Goal: Task Accomplishment & Management: Use online tool/utility

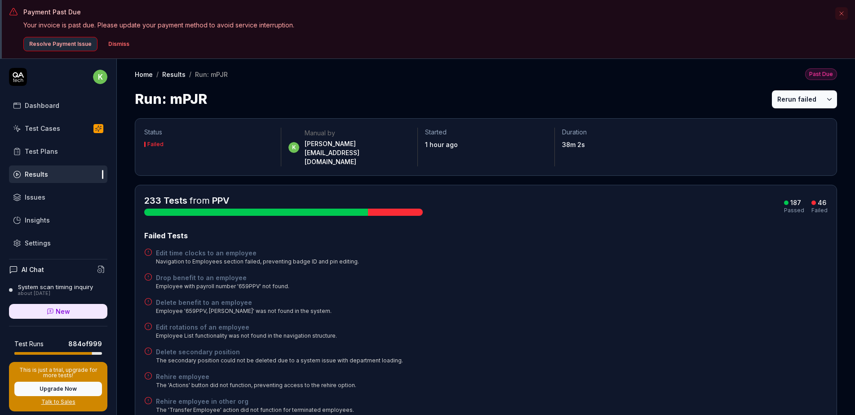
click at [786, 98] on button "Rerun failed" at bounding box center [797, 99] width 50 height 18
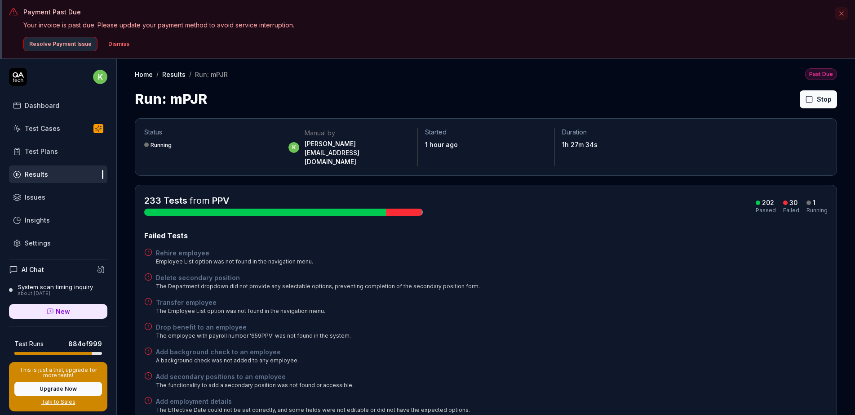
drag, startPoint x: 680, startPoint y: 95, endPoint x: 0, endPoint y: 80, distance: 680.4
click at [680, 95] on div "Run: mPJR Stop" at bounding box center [486, 99] width 702 height 20
click at [782, 100] on button "Rerun failed" at bounding box center [797, 99] width 50 height 18
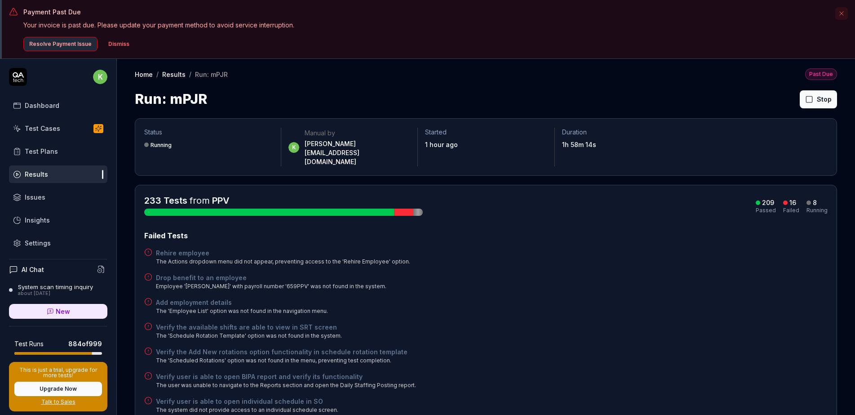
click at [123, 41] on button "Dismiss" at bounding box center [119, 44] width 32 height 14
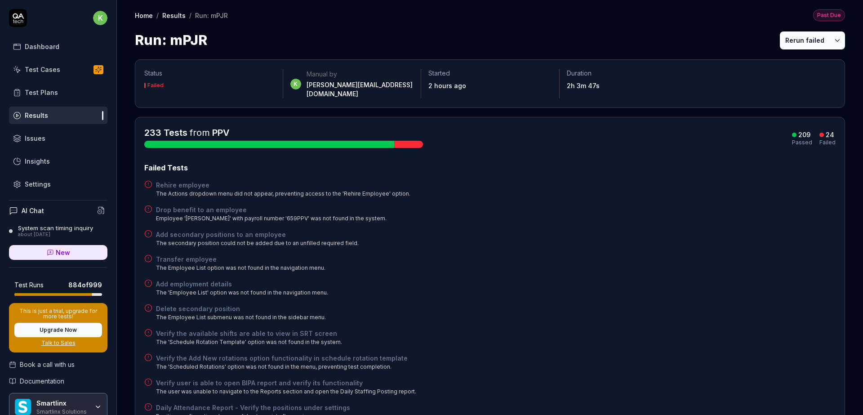
click at [797, 40] on button "Rerun failed" at bounding box center [805, 40] width 50 height 18
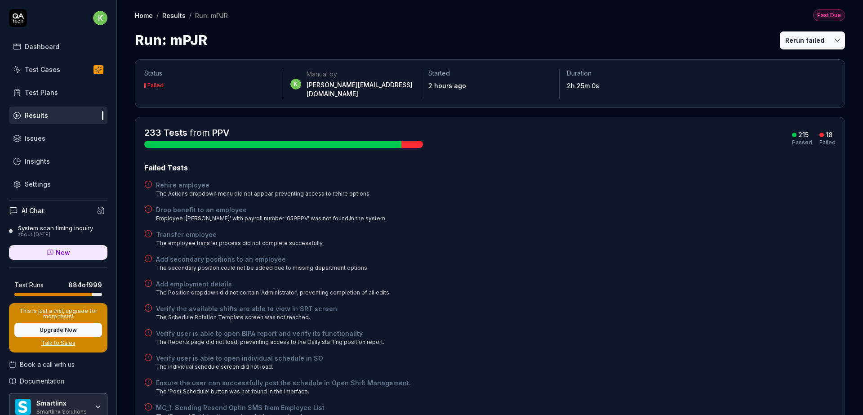
click at [802, 39] on button "Rerun failed" at bounding box center [805, 40] width 50 height 18
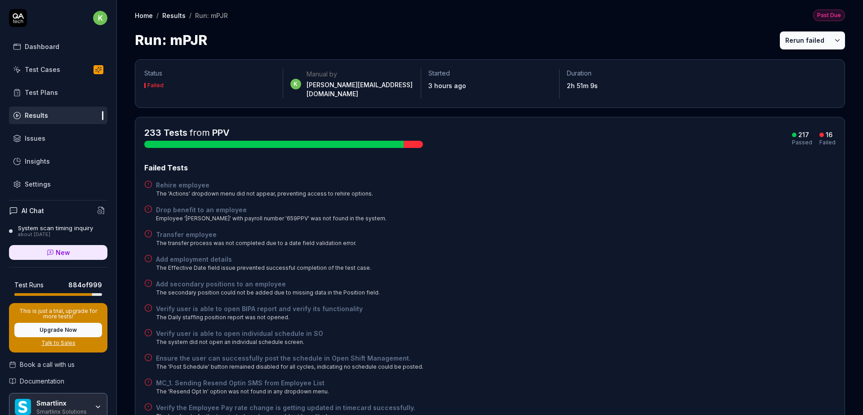
drag, startPoint x: 789, startPoint y: 37, endPoint x: 758, endPoint y: 38, distance: 30.6
click at [789, 37] on button "Rerun failed" at bounding box center [805, 40] width 50 height 18
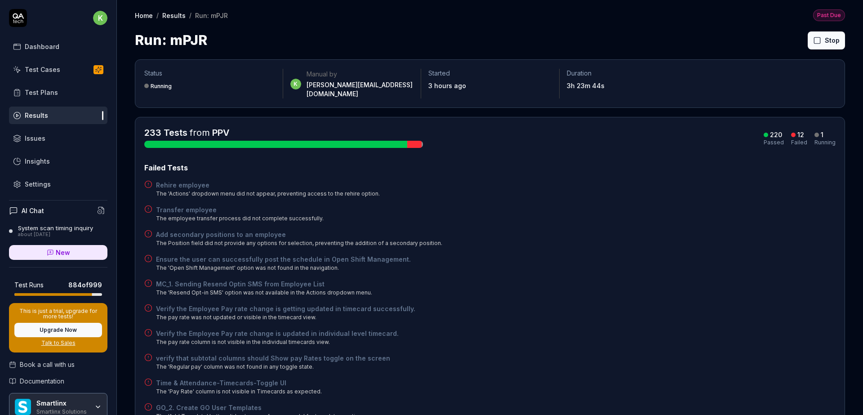
drag, startPoint x: 683, startPoint y: 224, endPoint x: 687, endPoint y: 218, distance: 6.2
click at [683, 230] on div "Add secondary positions to an employee The Position field did not provide any o…" at bounding box center [489, 239] width 691 height 18
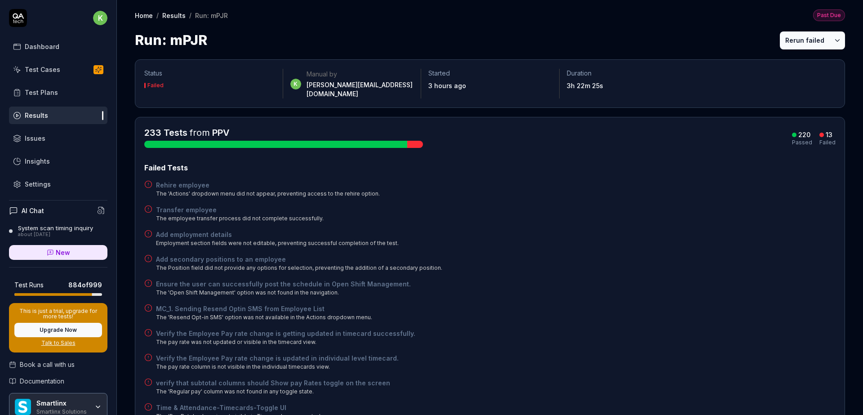
click at [796, 38] on button "Rerun failed" at bounding box center [805, 40] width 50 height 18
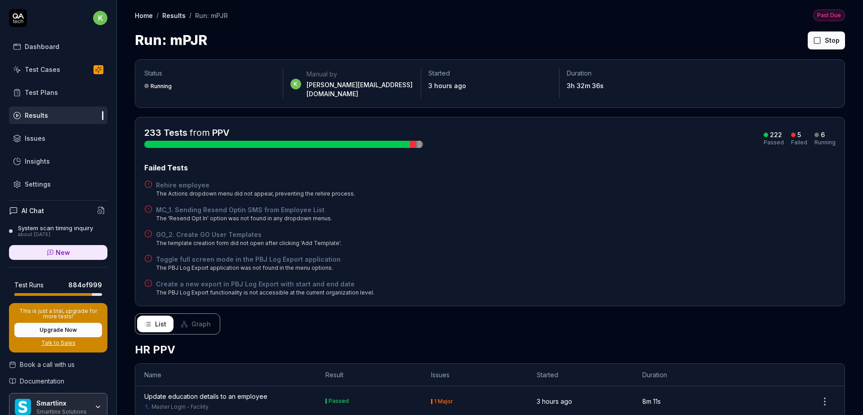
drag, startPoint x: 593, startPoint y: 214, endPoint x: 598, endPoint y: 206, distance: 9.5
click at [596, 213] on div "MC_1. Sending Resend Optin SMS from Employee List The 'Resend Opt In' option wa…" at bounding box center [489, 214] width 691 height 18
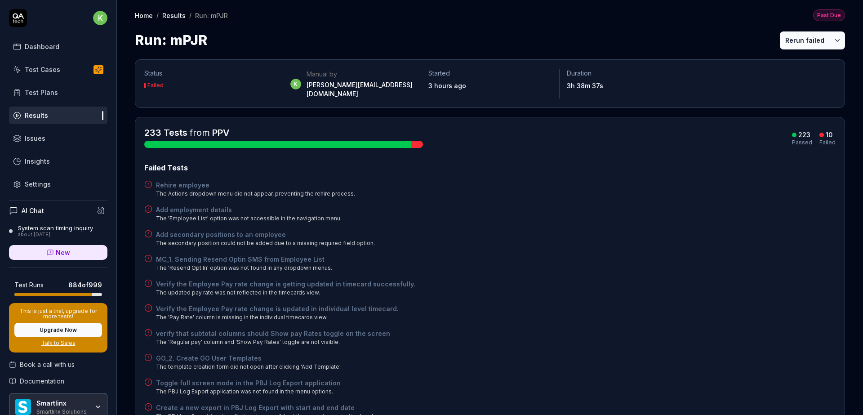
click at [785, 36] on button "Rerun failed" at bounding box center [805, 40] width 50 height 18
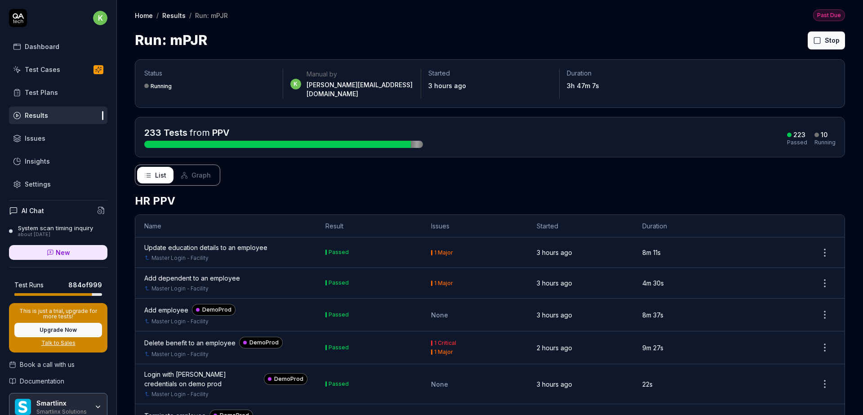
click at [591, 40] on div "Run: mPJR Stop" at bounding box center [490, 40] width 710 height 20
drag, startPoint x: 618, startPoint y: 185, endPoint x: 611, endPoint y: 177, distance: 10.2
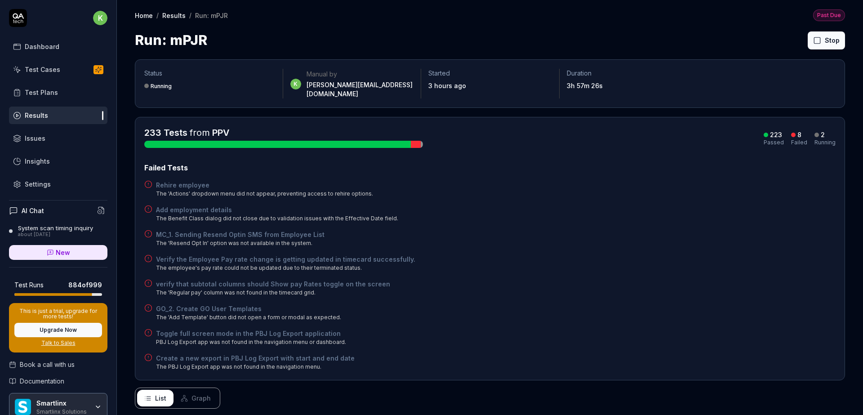
click at [645, 235] on div "MC_1. Sending Resend Optin SMS from Employee List The 'Resend Opt In' option wa…" at bounding box center [489, 239] width 691 height 18
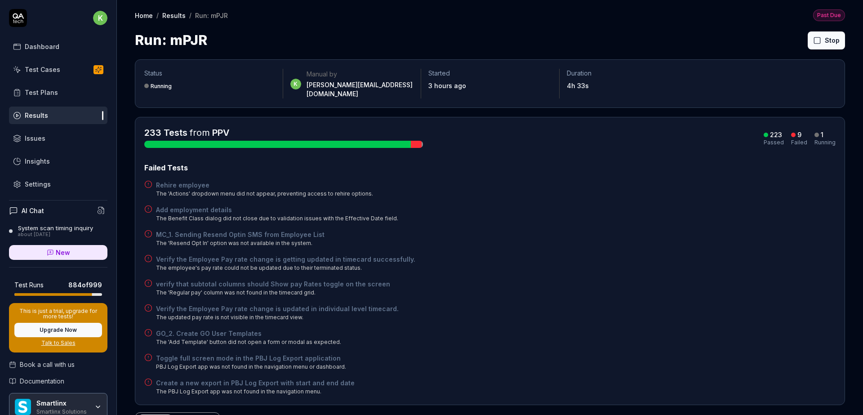
click at [694, 211] on div "Add employment details The Benefit Class dialog did not close due to validation…" at bounding box center [489, 214] width 691 height 18
click at [94, 21] on html "k Dashboard Test Cases Test Plans Results Issues Insights Settings AI Chat Syst…" at bounding box center [431, 207] width 863 height 415
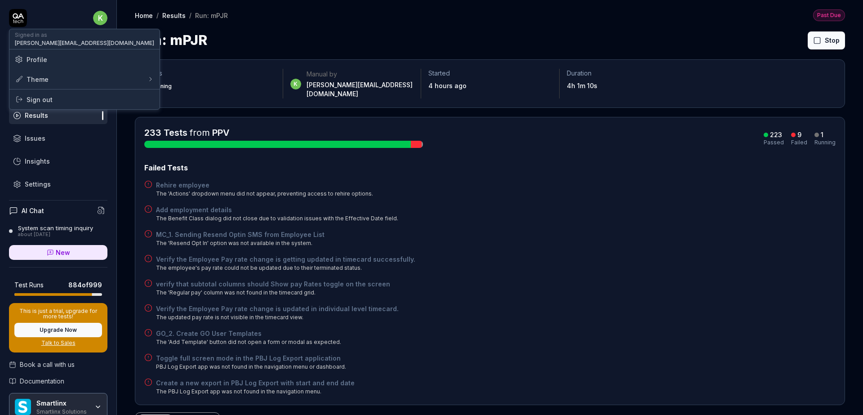
click at [338, 24] on html "k Dashboard Test Cases Test Plans Results Issues Insights Settings AI Chat Syst…" at bounding box center [431, 207] width 863 height 415
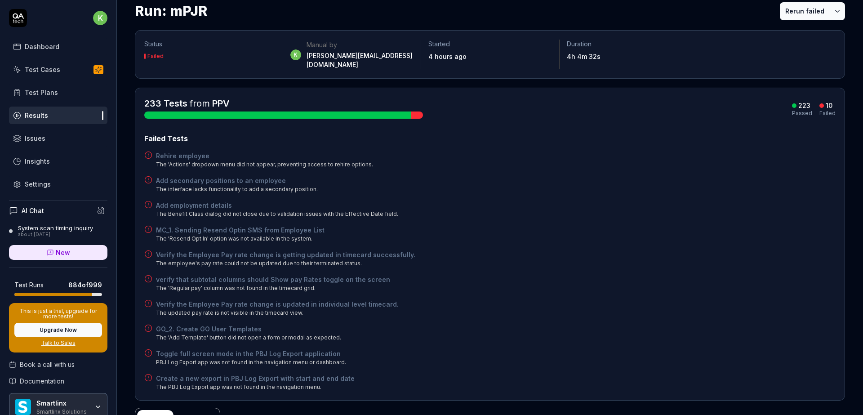
scroll to position [45, 0]
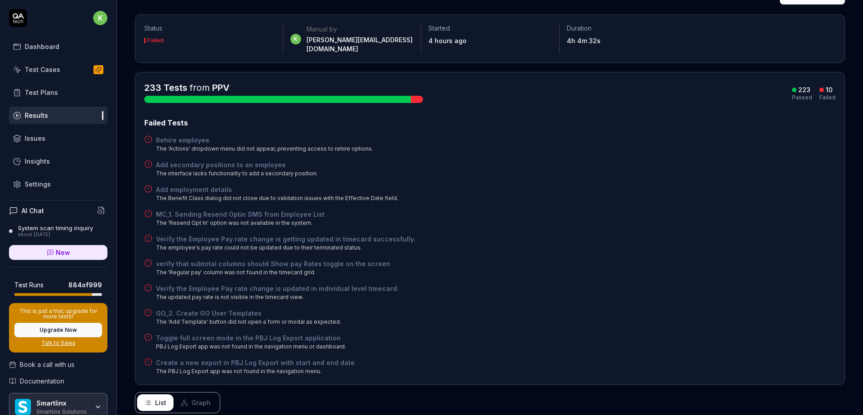
drag, startPoint x: 705, startPoint y: 212, endPoint x: 845, endPoint y: 168, distance: 146.2
click at [705, 212] on div "MC_1. Sending Resend Optin SMS from Employee List The 'Resend Opt In' option wa…" at bounding box center [489, 218] width 691 height 18
click at [536, 150] on div "Failed Tests Rehire employee The 'Actions' dropdown menu did not appear, preven…" at bounding box center [489, 246] width 691 height 258
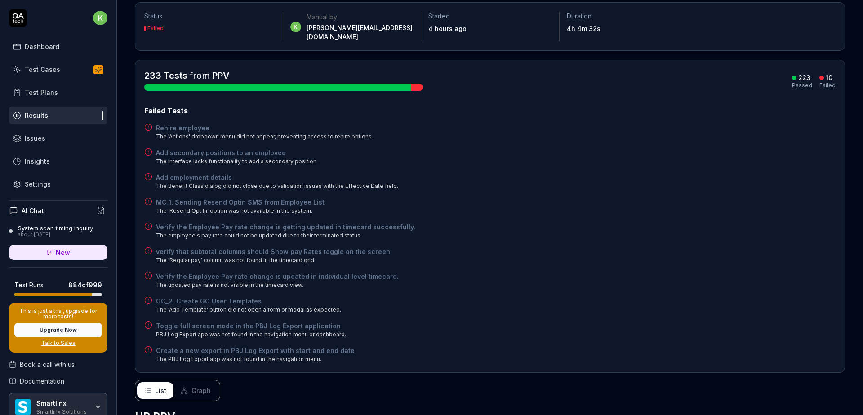
scroll to position [0, 0]
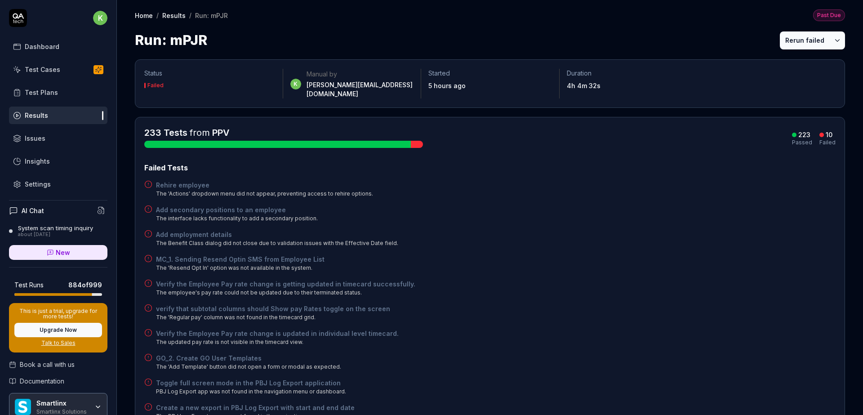
drag, startPoint x: 599, startPoint y: 276, endPoint x: 497, endPoint y: 273, distance: 102.0
click at [599, 279] on div "Verify the Employee Pay rate change is getting updated in timecard successfully…" at bounding box center [489, 288] width 691 height 18
drag, startPoint x: 675, startPoint y: 284, endPoint x: 588, endPoint y: 287, distance: 86.8
click at [675, 284] on div "Verify the Employee Pay rate change is getting updated in timecard successfully…" at bounding box center [489, 288] width 691 height 18
click at [610, 242] on div "Failed Tests Rehire employee The 'Actions' dropdown menu did not appear, preven…" at bounding box center [489, 291] width 691 height 258
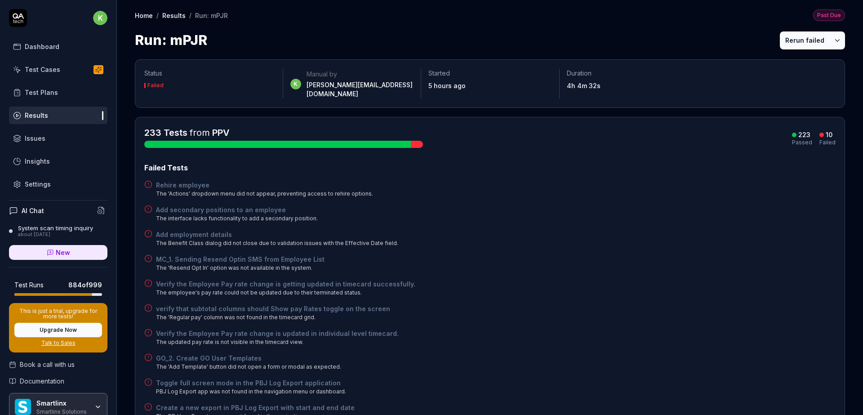
click at [570, 353] on div "GO_2. Create GO User Templates The 'Add Template' button did not open a form or…" at bounding box center [489, 362] width 691 height 18
click at [625, 162] on div "Failed Tests" at bounding box center [489, 167] width 691 height 11
